Goal: Information Seeking & Learning: Learn about a topic

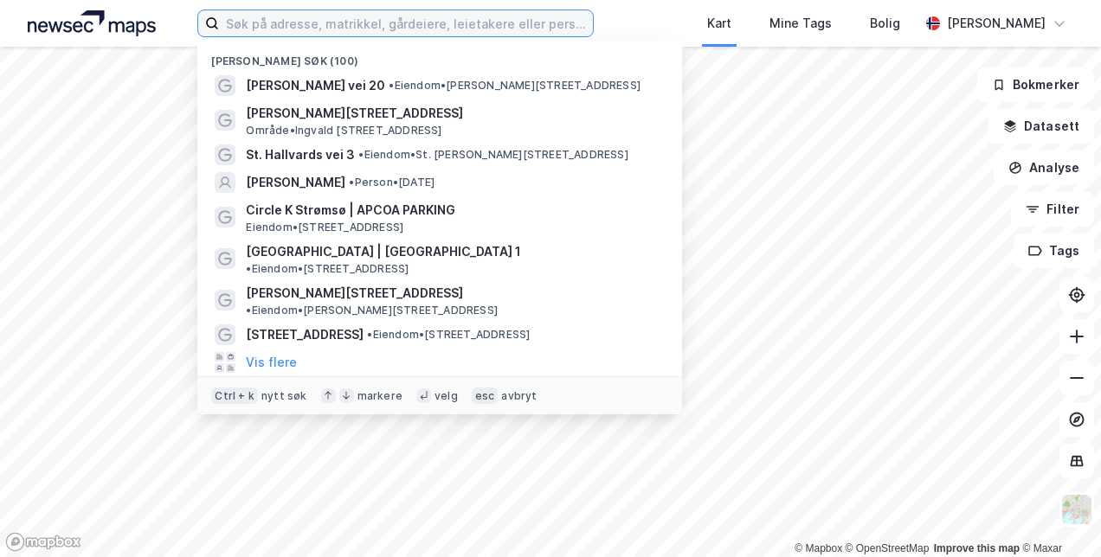
click at [429, 18] on input at bounding box center [405, 23] width 373 height 26
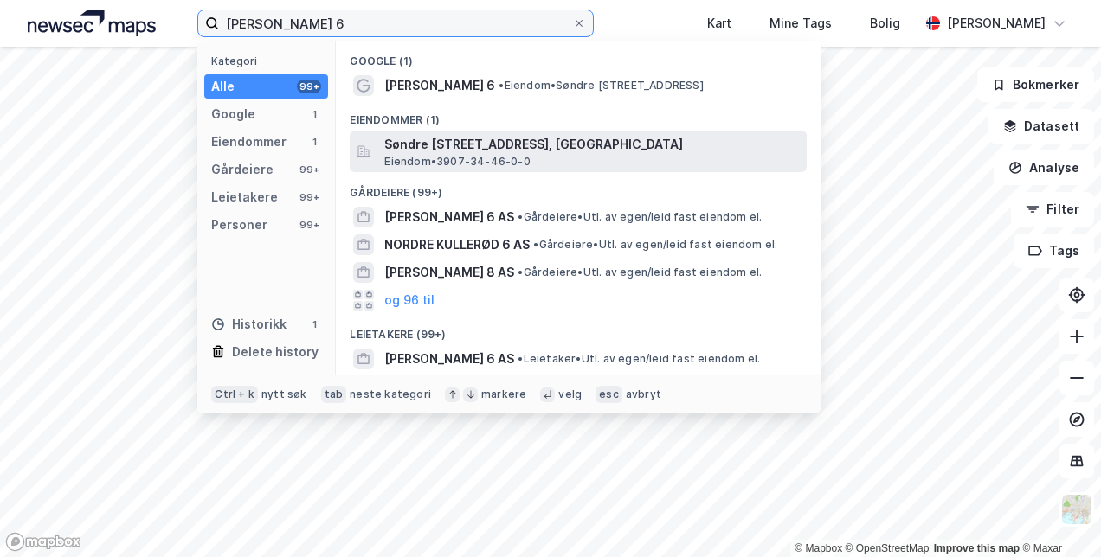
type input "[PERSON_NAME] 6"
click at [471, 149] on span "Søndre [STREET_ADDRESS], [GEOGRAPHIC_DATA]" at bounding box center [591, 144] width 415 height 21
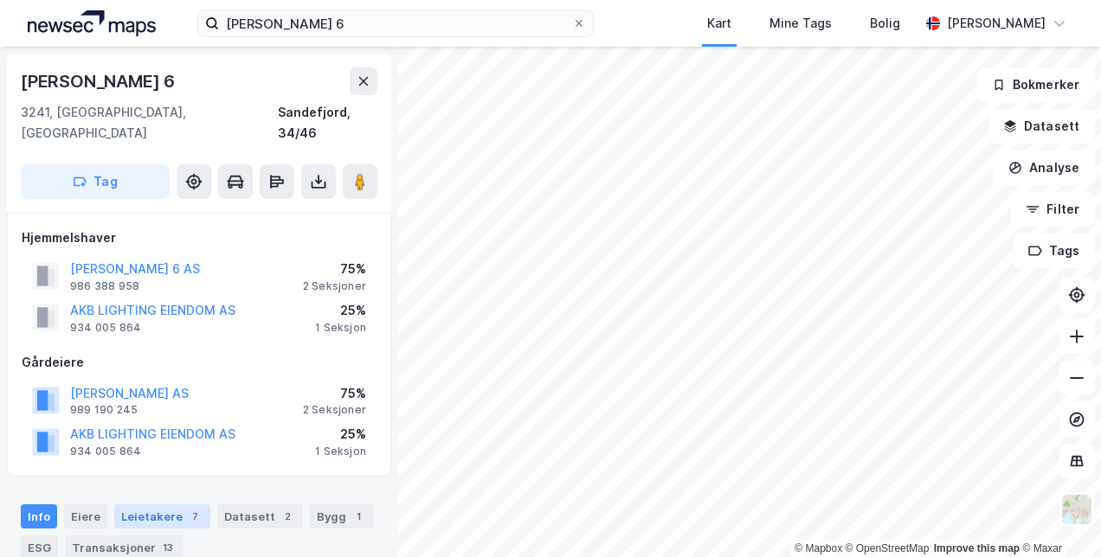
click at [161, 505] on div "Leietakere 7" at bounding box center [162, 517] width 96 height 24
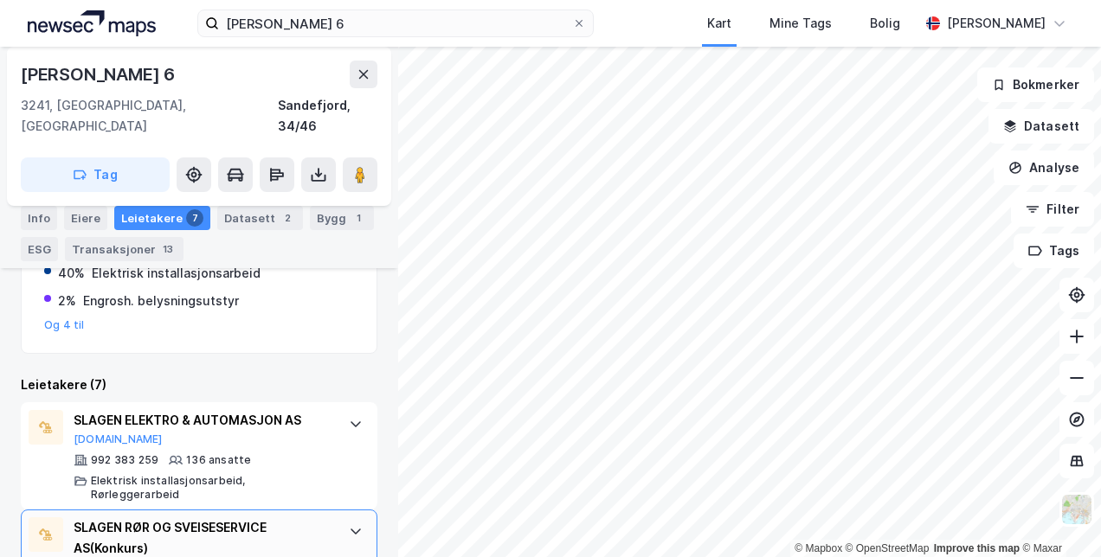
scroll to position [485, 0]
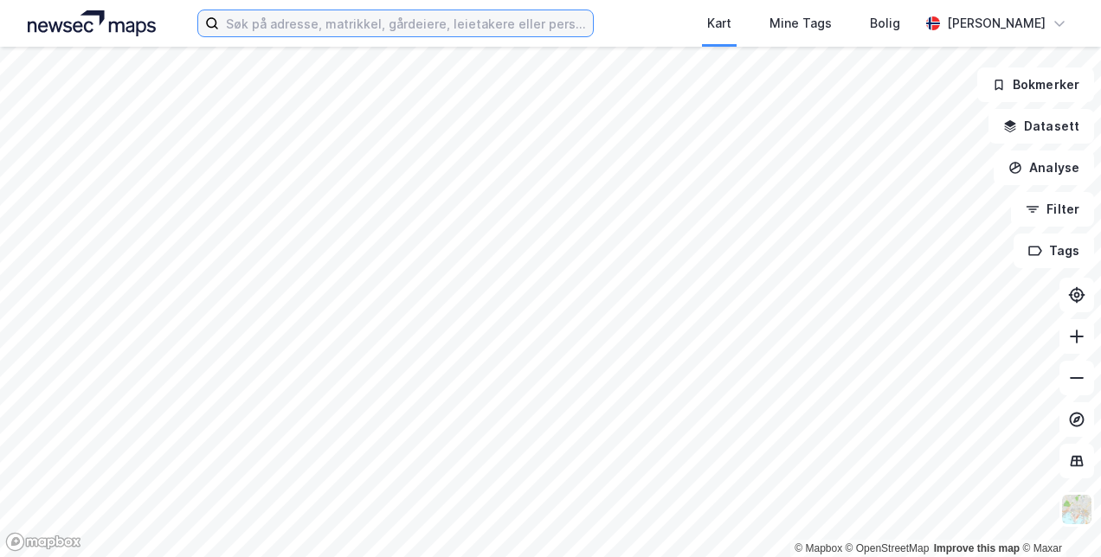
click at [304, 30] on input at bounding box center [405, 23] width 373 height 26
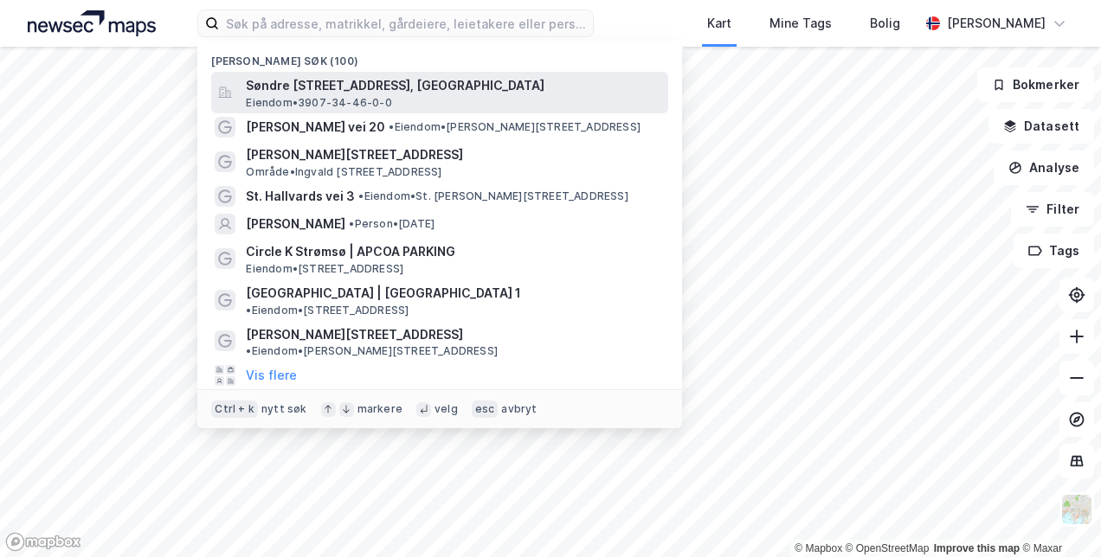
click at [355, 92] on span "Søndre [STREET_ADDRESS], [GEOGRAPHIC_DATA]" at bounding box center [453, 85] width 415 height 21
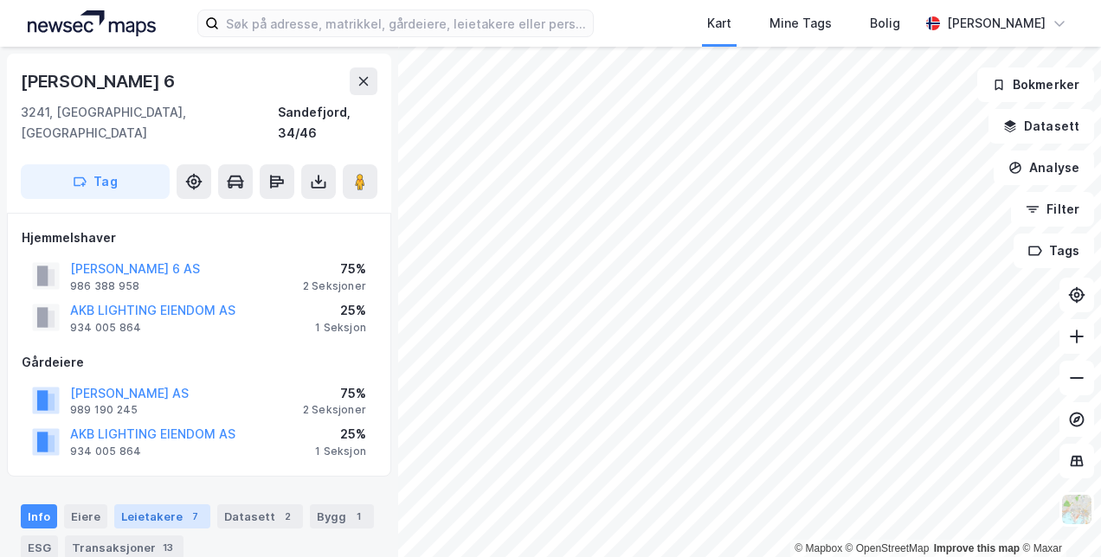
click at [142, 505] on div "Leietakere 7" at bounding box center [162, 517] width 96 height 24
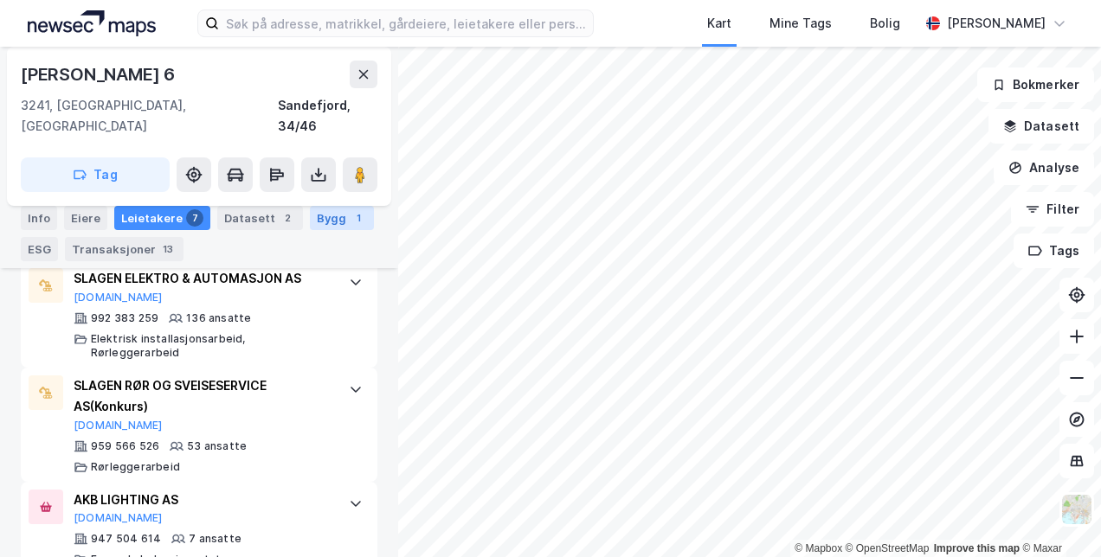
scroll to position [626, 0]
